Goal: Information Seeking & Learning: Learn about a topic

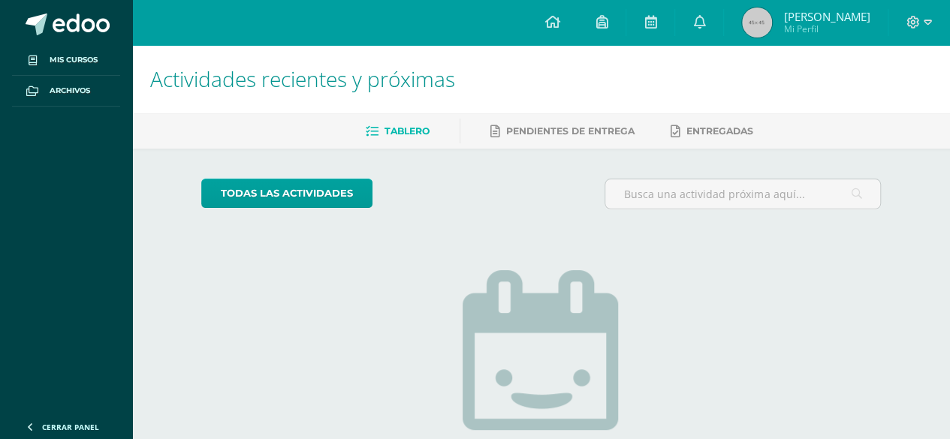
click at [385, 131] on span "Tablero" at bounding box center [407, 130] width 45 height 11
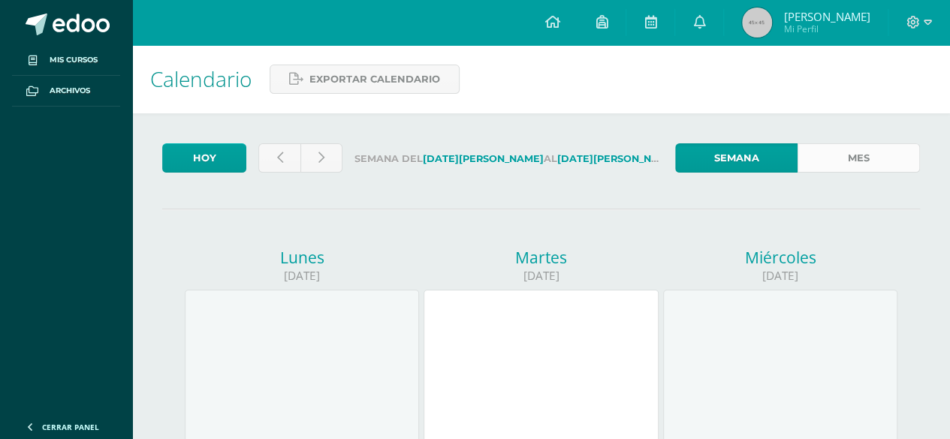
click at [892, 159] on link "Mes" at bounding box center [859, 157] width 122 height 29
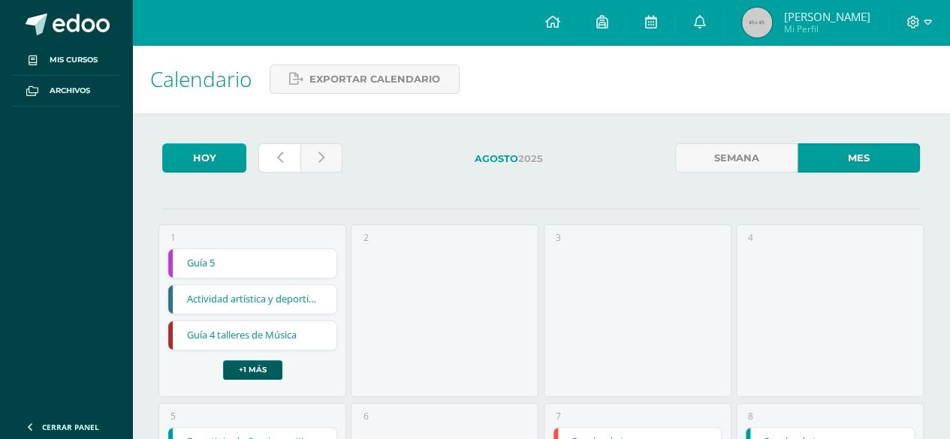
click at [288, 163] on link at bounding box center [279, 157] width 42 height 29
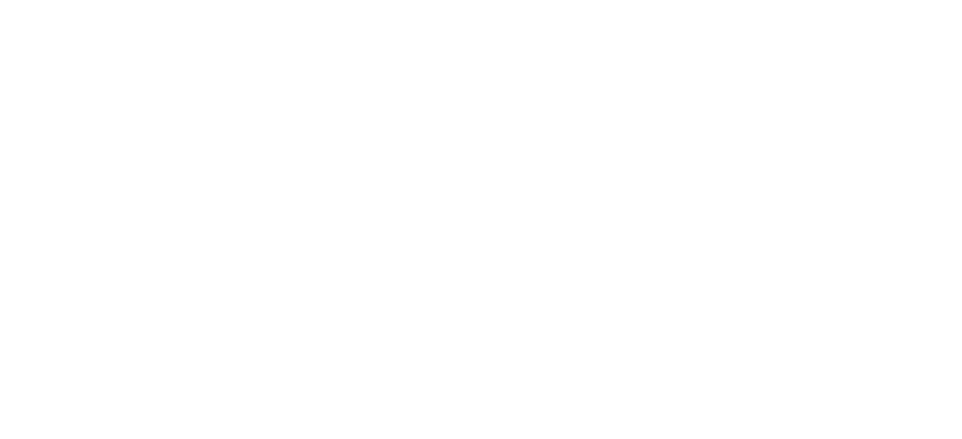
click at [959, 0] on html at bounding box center [481, 0] width 962 height 0
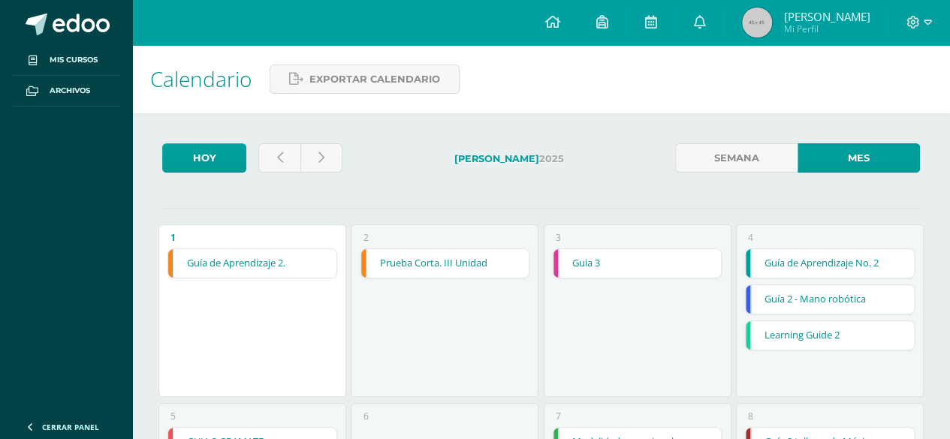
drag, startPoint x: 961, startPoint y: 14, endPoint x: 943, endPoint y: -4, distance: 25.5
click at [269, 149] on link at bounding box center [279, 157] width 42 height 29
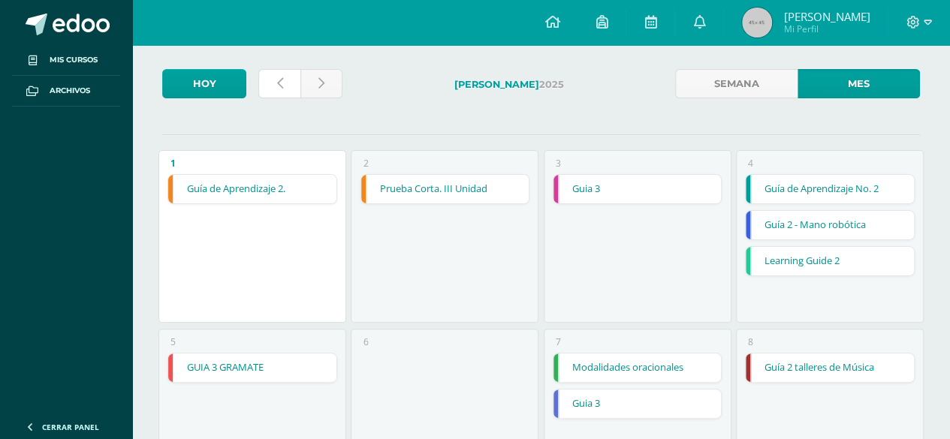
scroll to position [77, 0]
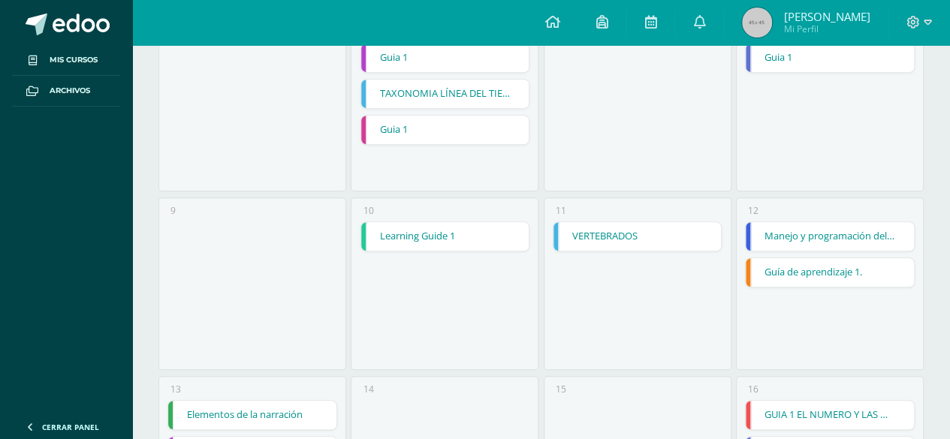
drag, startPoint x: 958, startPoint y: 131, endPoint x: 959, endPoint y: 187, distance: 55.6
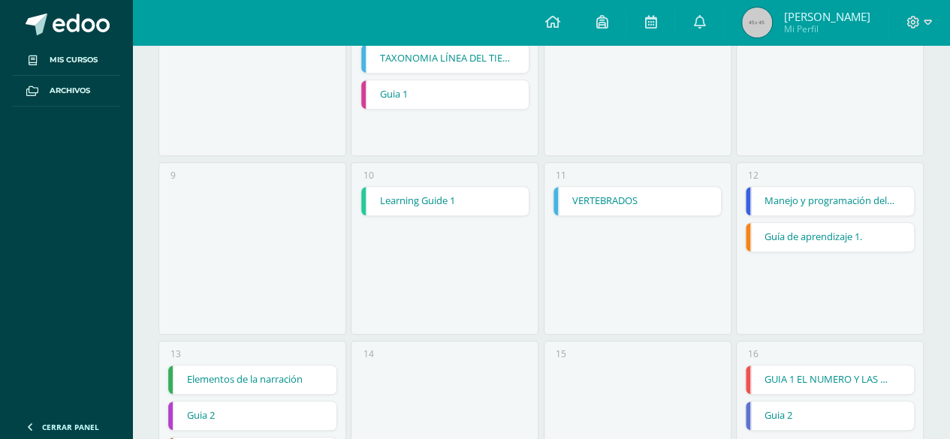
scroll to position [418, 0]
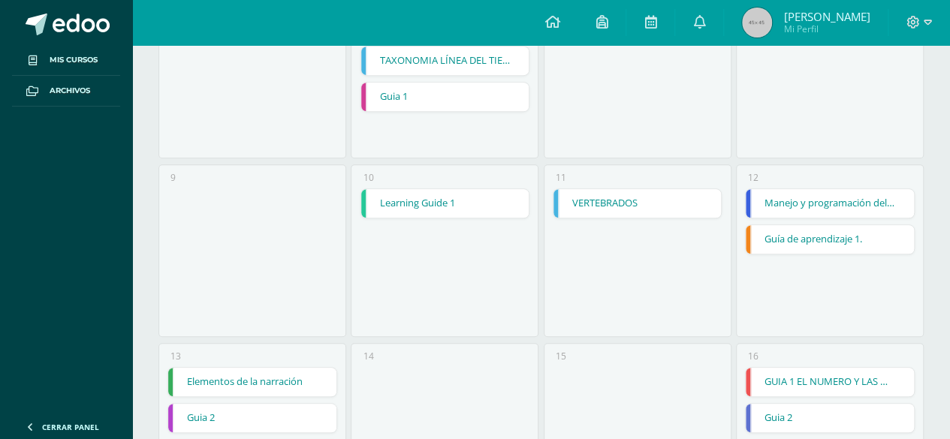
click at [876, 196] on link "Manejo y programación del Hub para realizar funciones sencillas." at bounding box center [830, 203] width 168 height 29
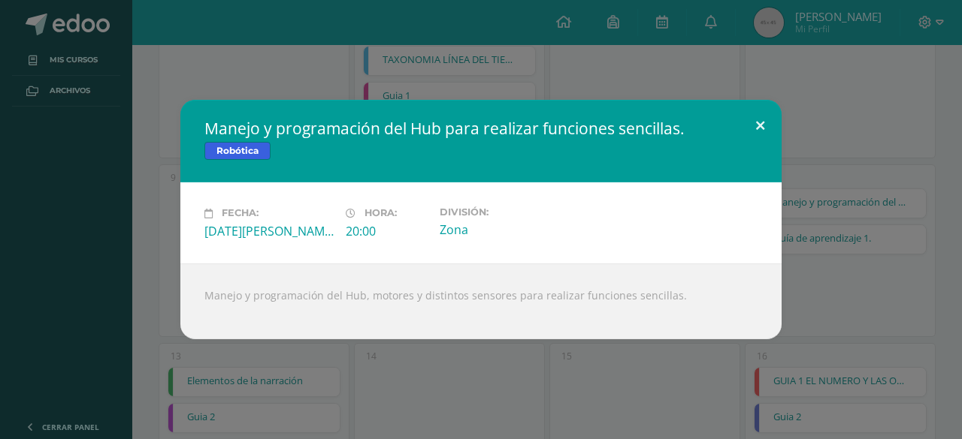
click at [753, 115] on button at bounding box center [759, 125] width 43 height 51
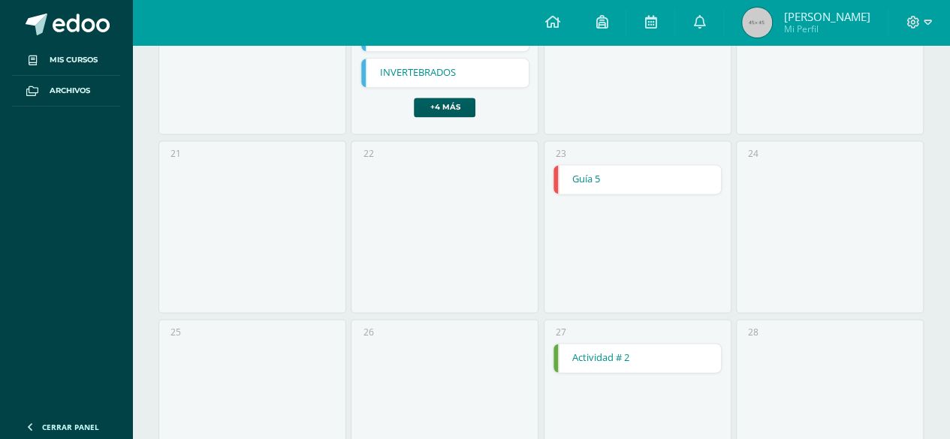
scroll to position [972, 0]
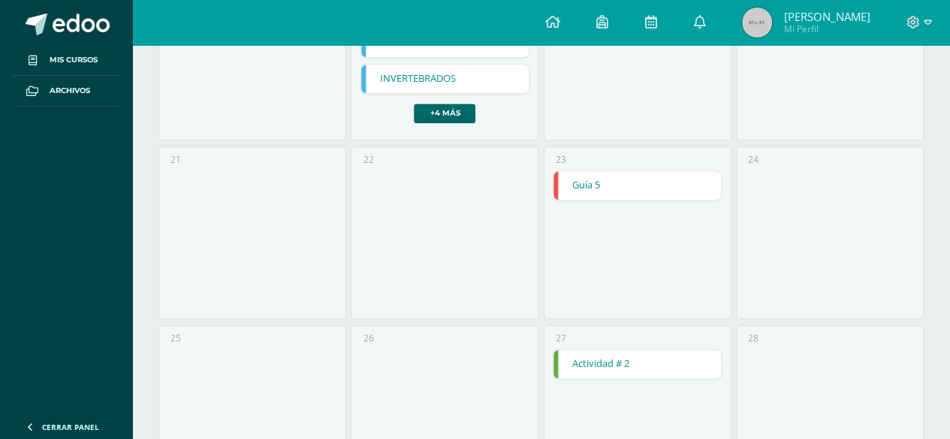
click at [443, 107] on link "+4 más" at bounding box center [445, 114] width 62 height 20
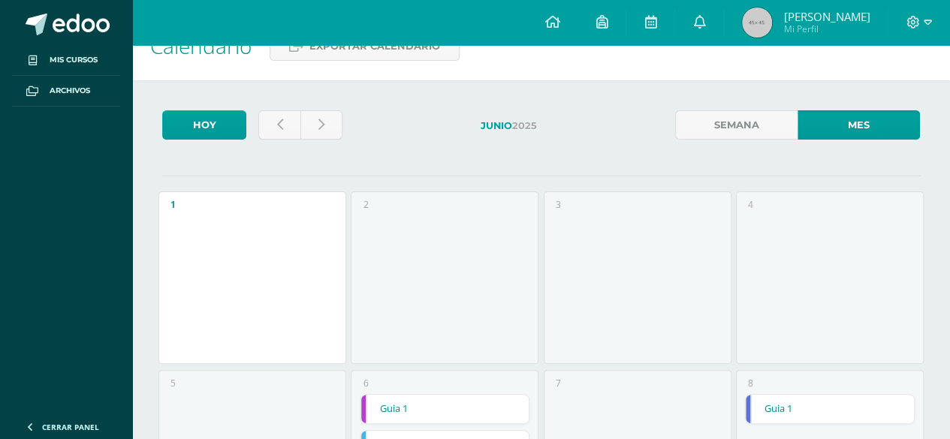
scroll to position [35, 0]
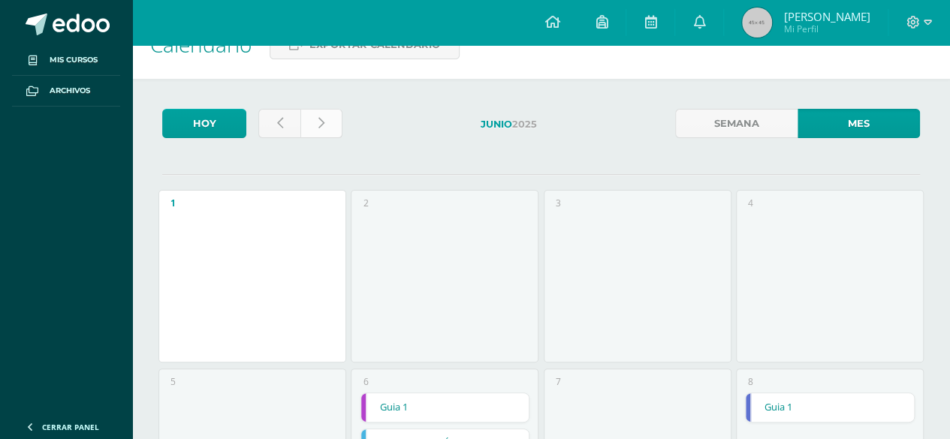
click at [331, 113] on link at bounding box center [321, 123] width 42 height 29
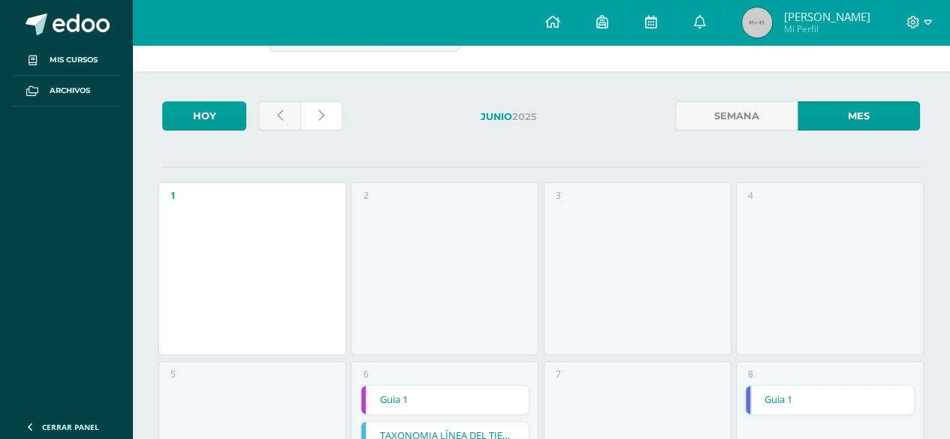
scroll to position [47, 0]
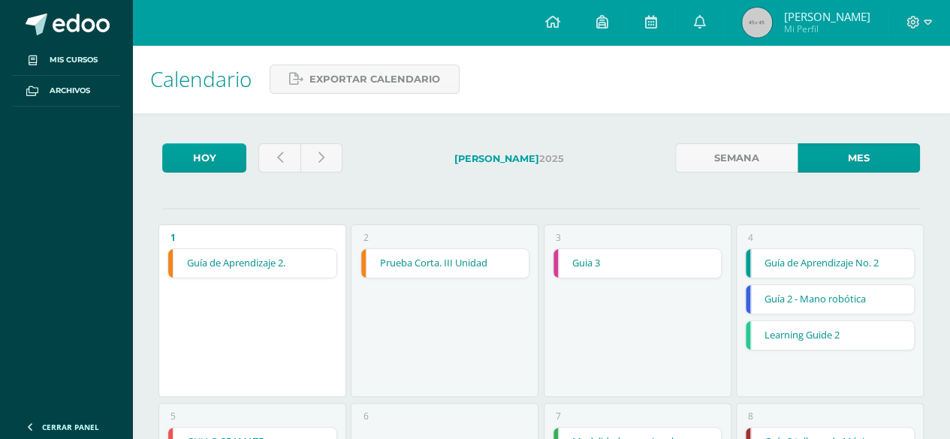
drag, startPoint x: 0, startPoint y: 0, endPoint x: 959, endPoint y: 93, distance: 963.0
click at [856, 302] on link "Guía 2 - Mano robótica" at bounding box center [830, 299] width 168 height 29
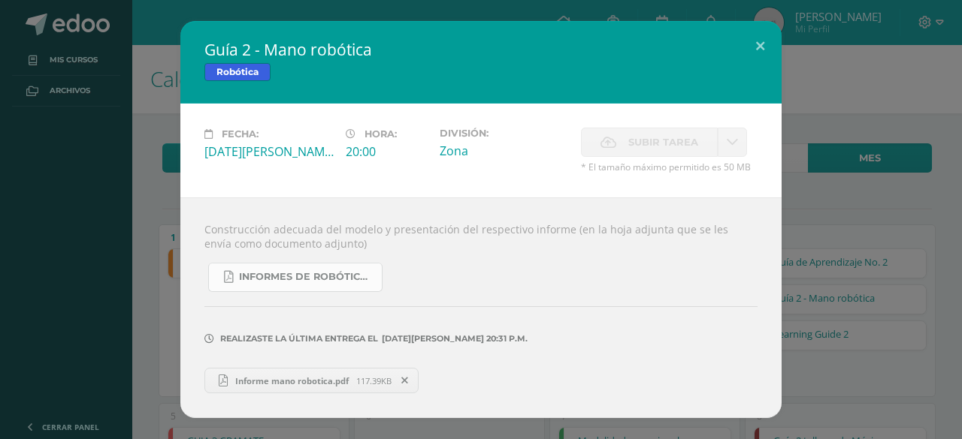
click at [309, 282] on span "Informes de Robótica 3 unidad.pdf" at bounding box center [306, 277] width 135 height 12
